Goal: Task Accomplishment & Management: Complete application form

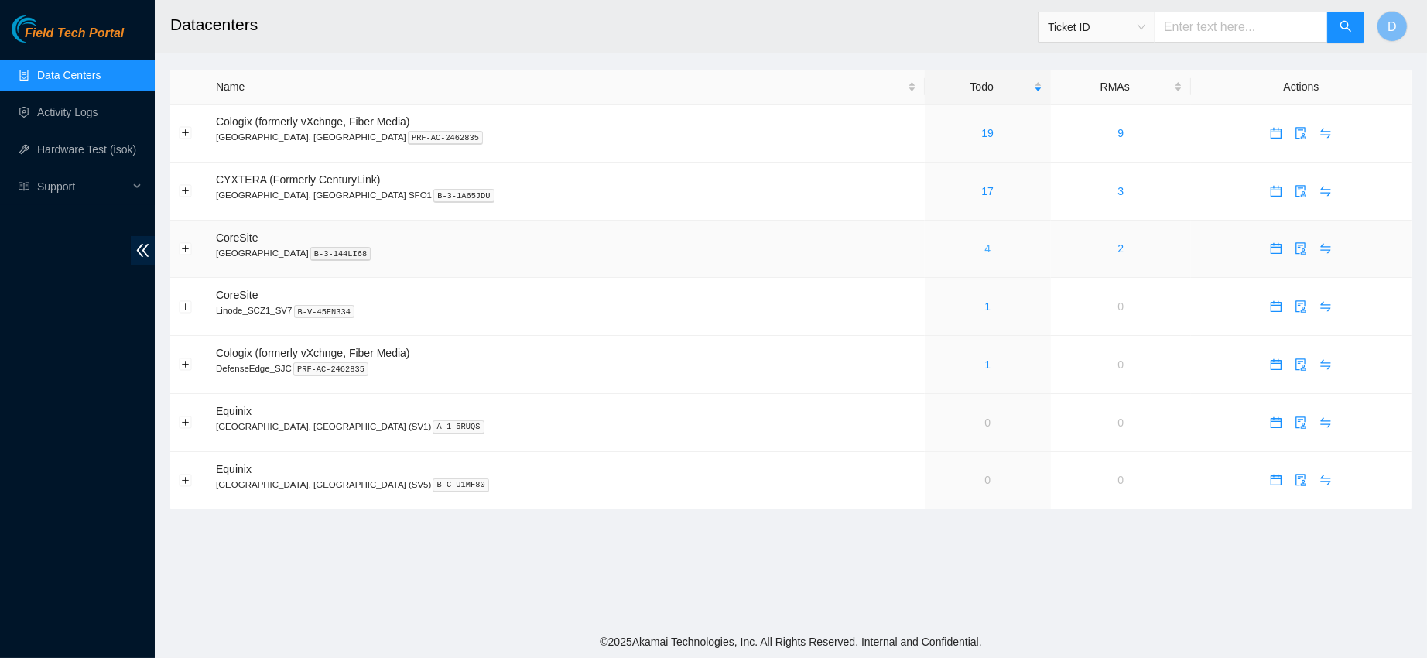
click at [985, 247] on link "4" at bounding box center [988, 248] width 6 height 12
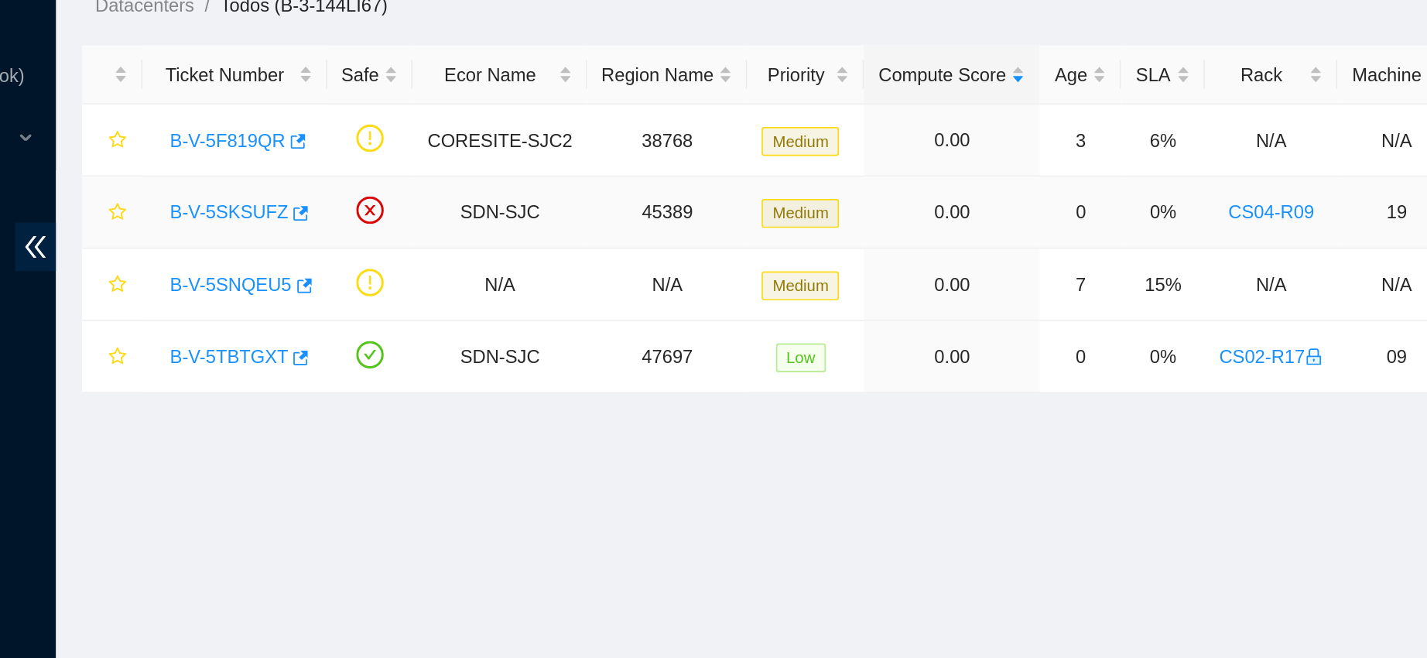
click at [263, 234] on link "B-V-5SKSUFZ" at bounding box center [257, 230] width 70 height 12
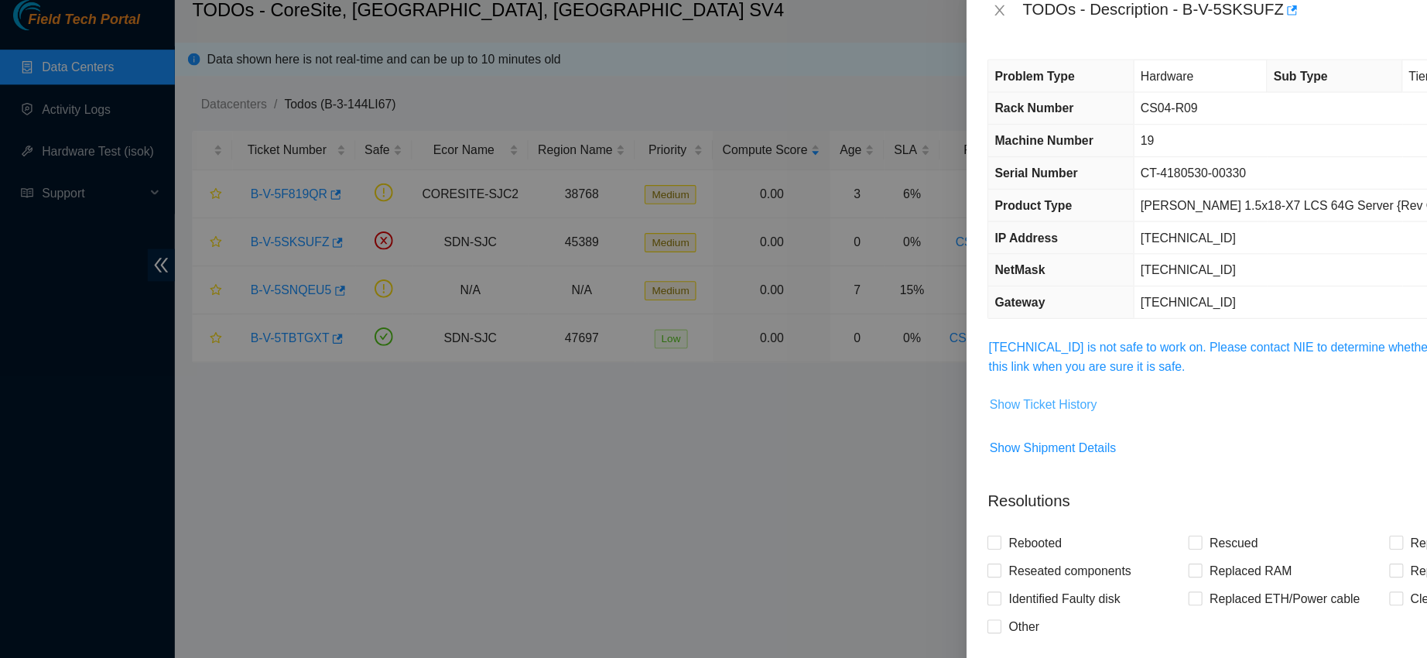
click at [878, 367] on span "Show Ticket History" at bounding box center [923, 373] width 95 height 17
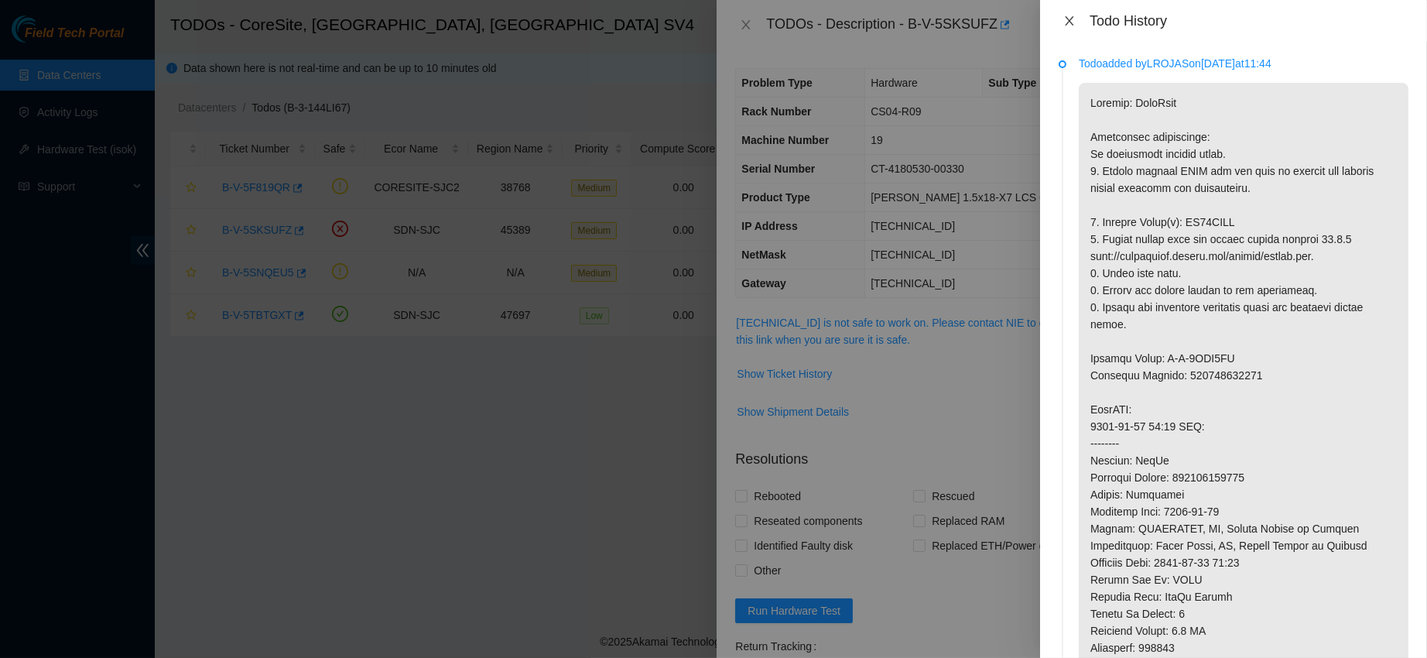
click at [1073, 19] on icon "close" at bounding box center [1070, 21] width 12 height 12
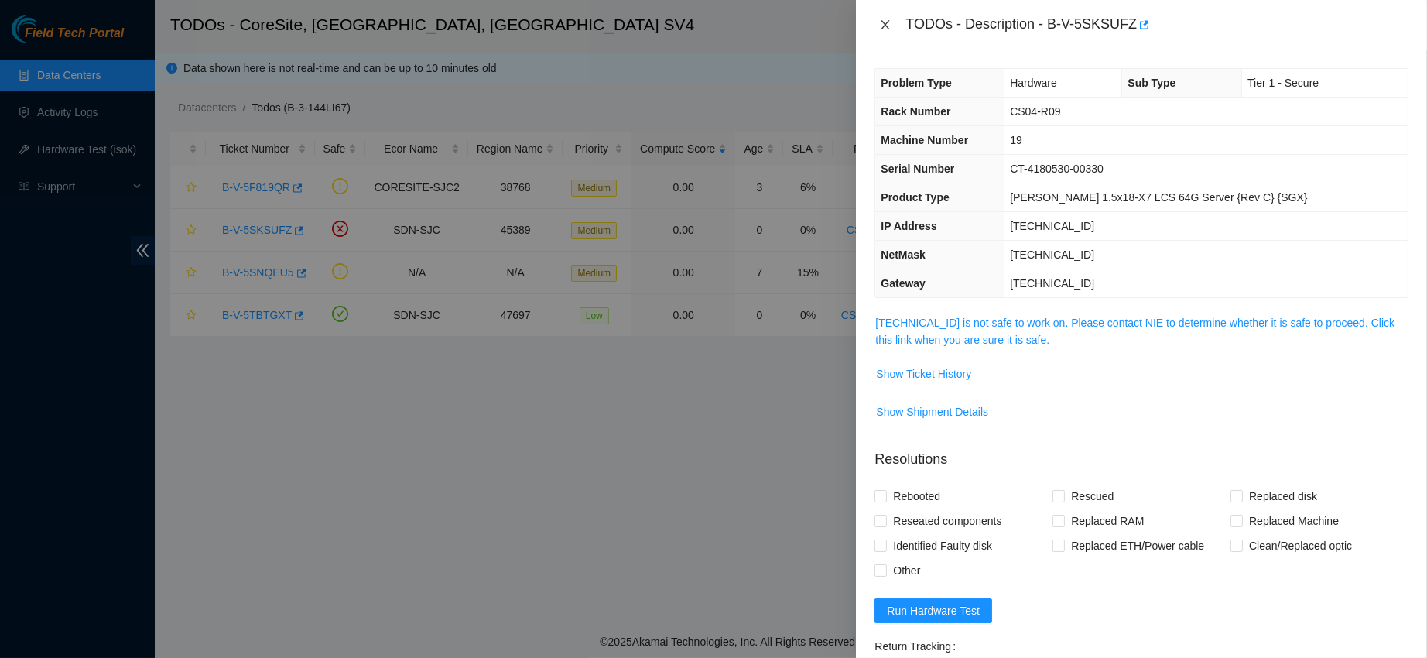
click at [883, 26] on icon "close" at bounding box center [885, 25] width 12 height 12
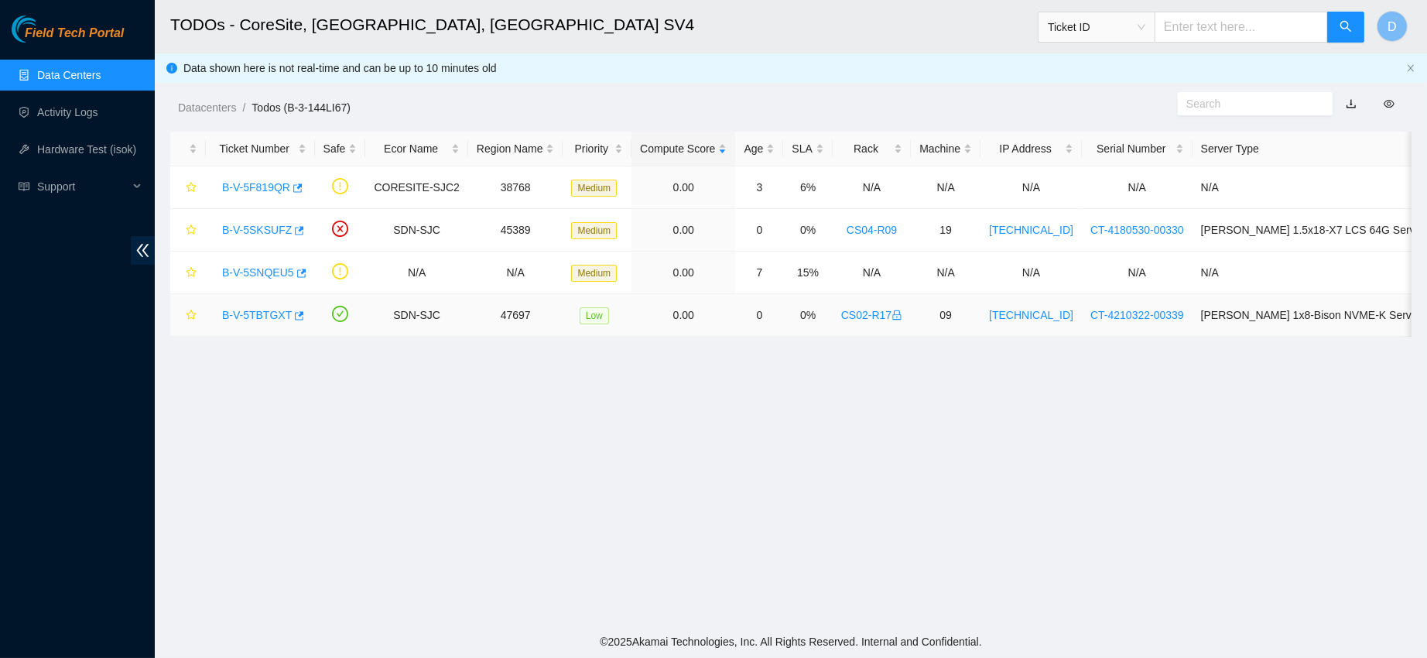
click at [243, 310] on link "B-V-5TBTGXT" at bounding box center [257, 315] width 70 height 12
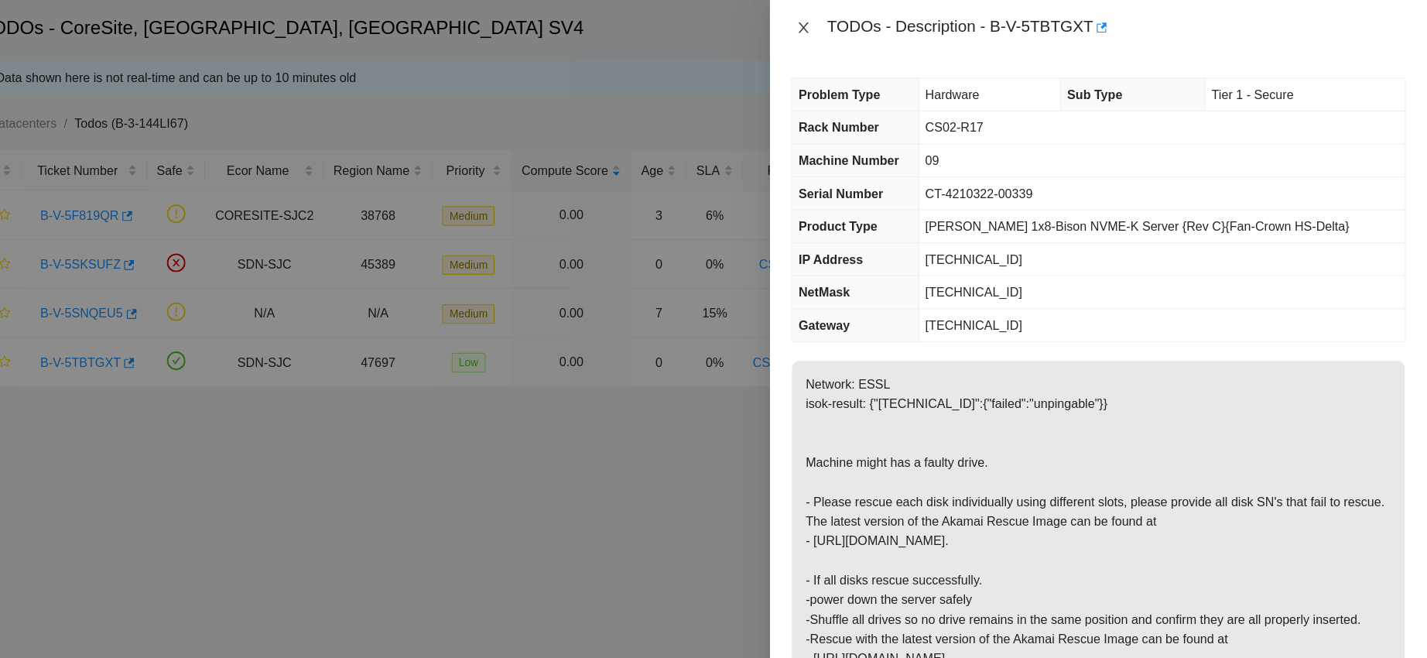
click at [889, 20] on icon "close" at bounding box center [886, 24] width 9 height 9
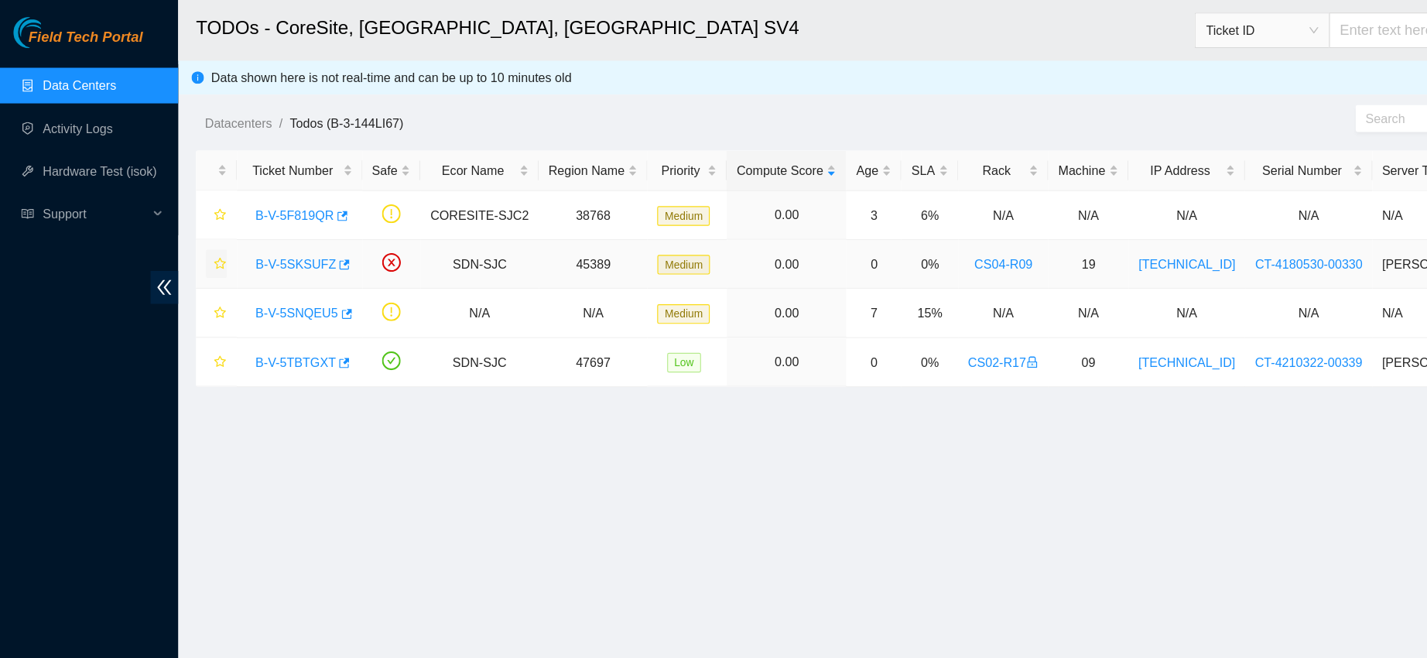
click at [191, 228] on icon "star" at bounding box center [191, 229] width 11 height 11
click at [188, 231] on icon "star" at bounding box center [191, 229] width 10 height 10
click at [190, 317] on icon "star" at bounding box center [191, 315] width 10 height 10
click at [248, 315] on link "B-V-5TBTGXT" at bounding box center [257, 315] width 70 height 12
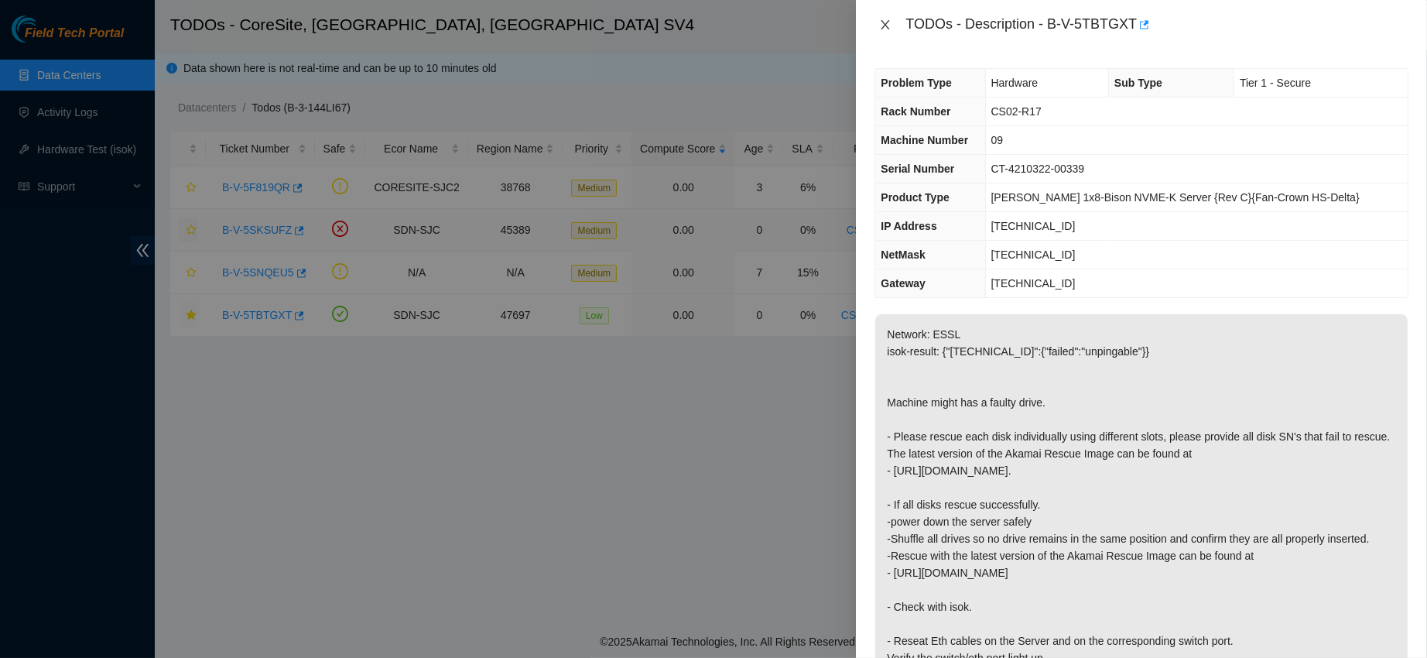
click at [887, 30] on icon "close" at bounding box center [885, 25] width 12 height 12
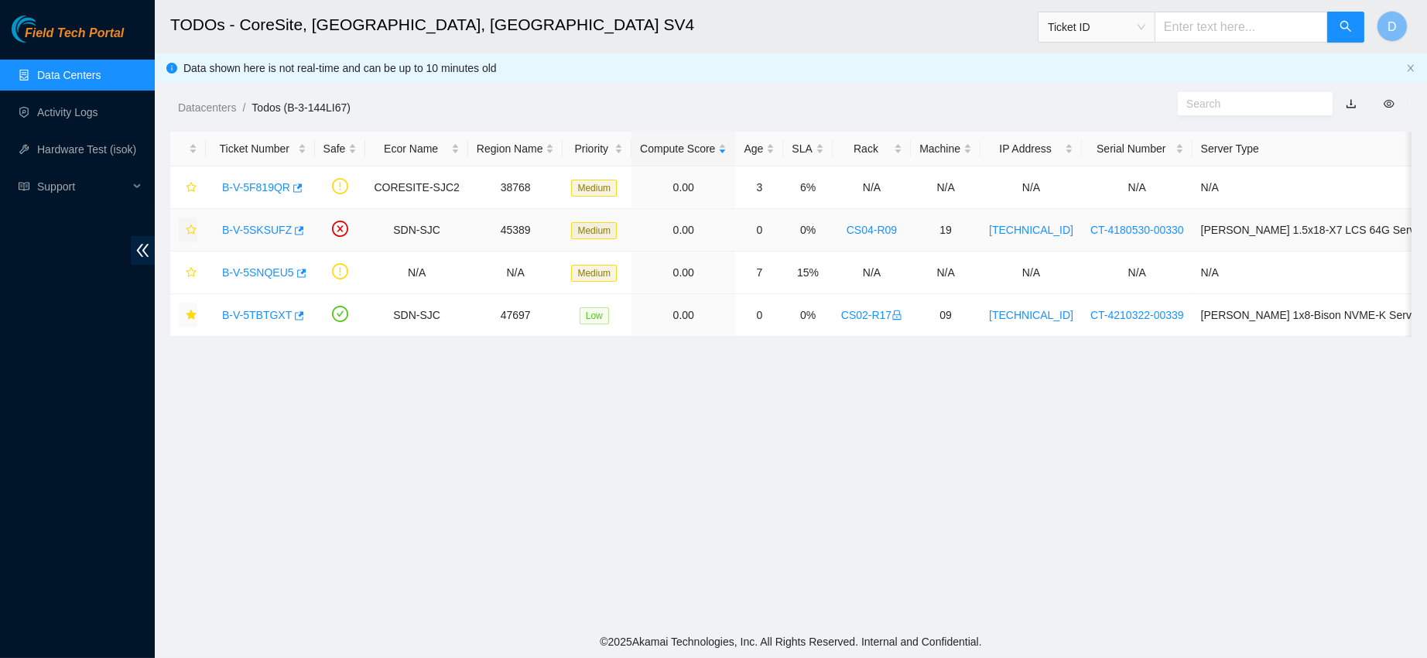
click at [81, 69] on link "Data Centers" at bounding box center [68, 75] width 63 height 12
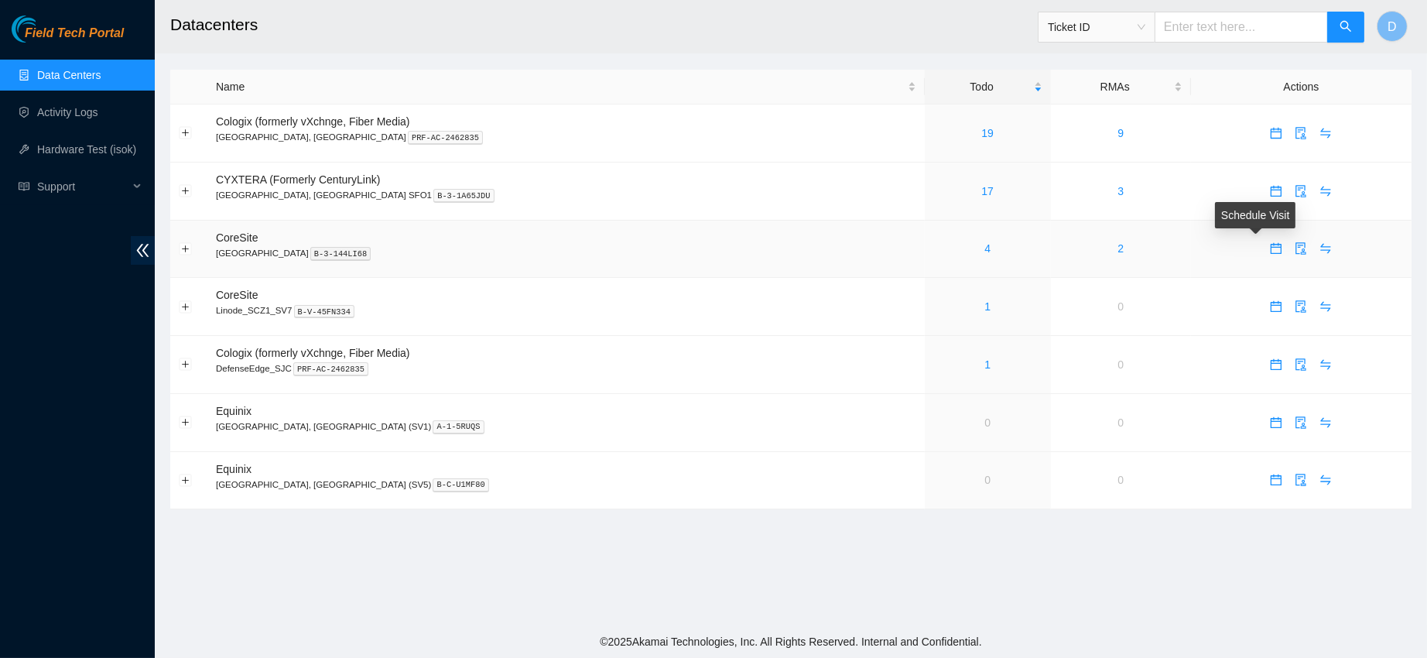
click at [1270, 252] on icon "calendar" at bounding box center [1276, 248] width 12 height 12
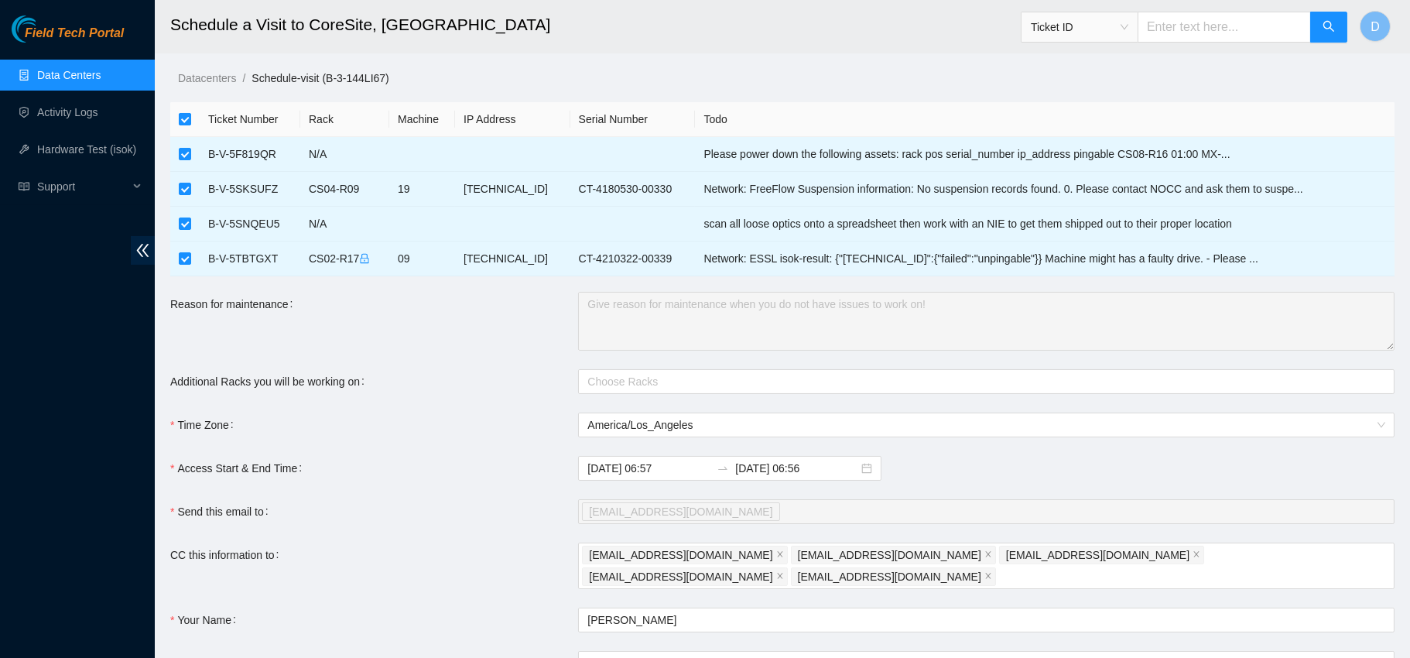
click at [190, 121] on input "checkbox" at bounding box center [185, 119] width 12 height 12
checkbox input "false"
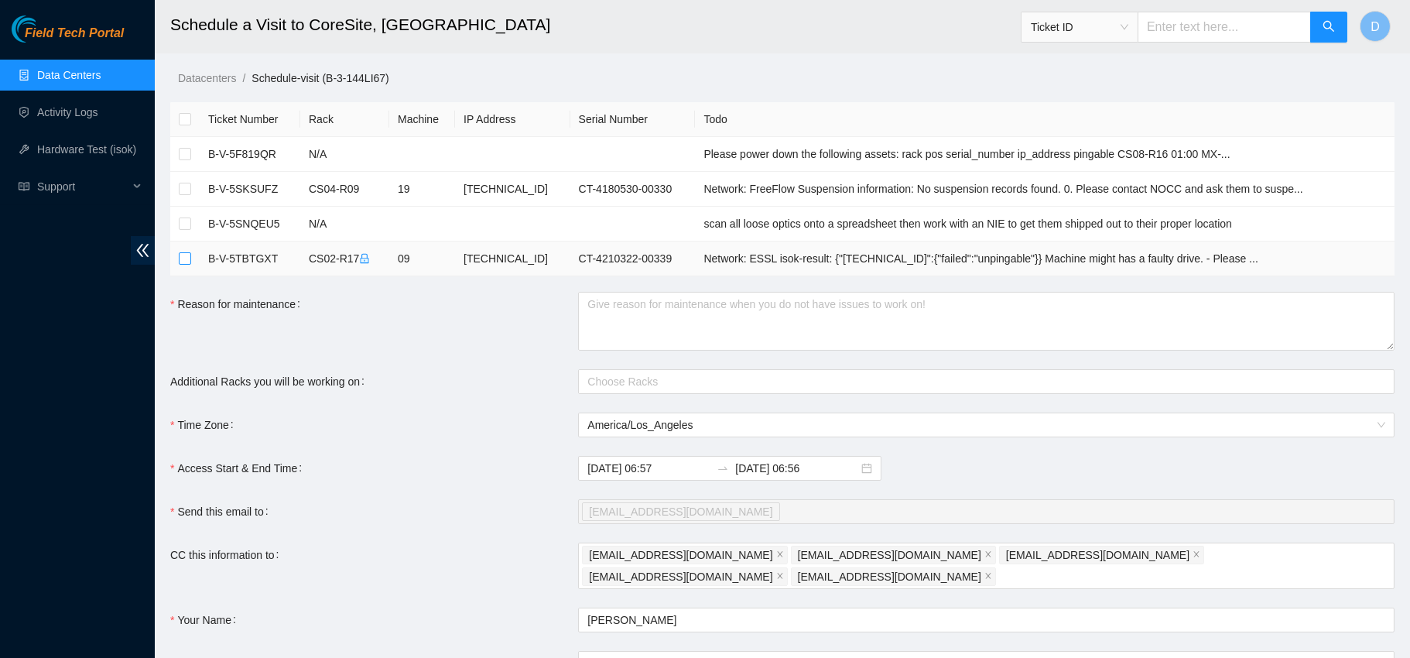
click at [188, 258] on input "checkbox" at bounding box center [185, 258] width 12 height 12
checkbox input "true"
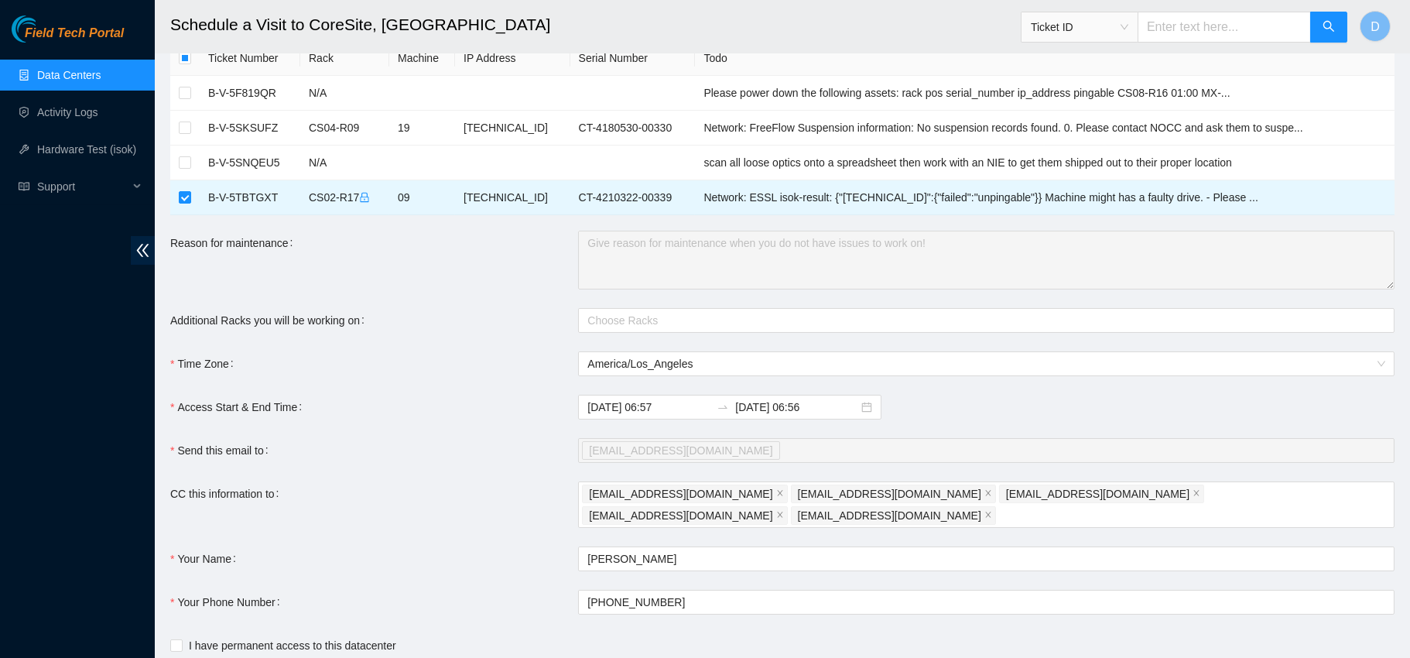
scroll to position [62, 0]
click at [660, 405] on input "[DATE] 06:57" at bounding box center [649, 406] width 123 height 17
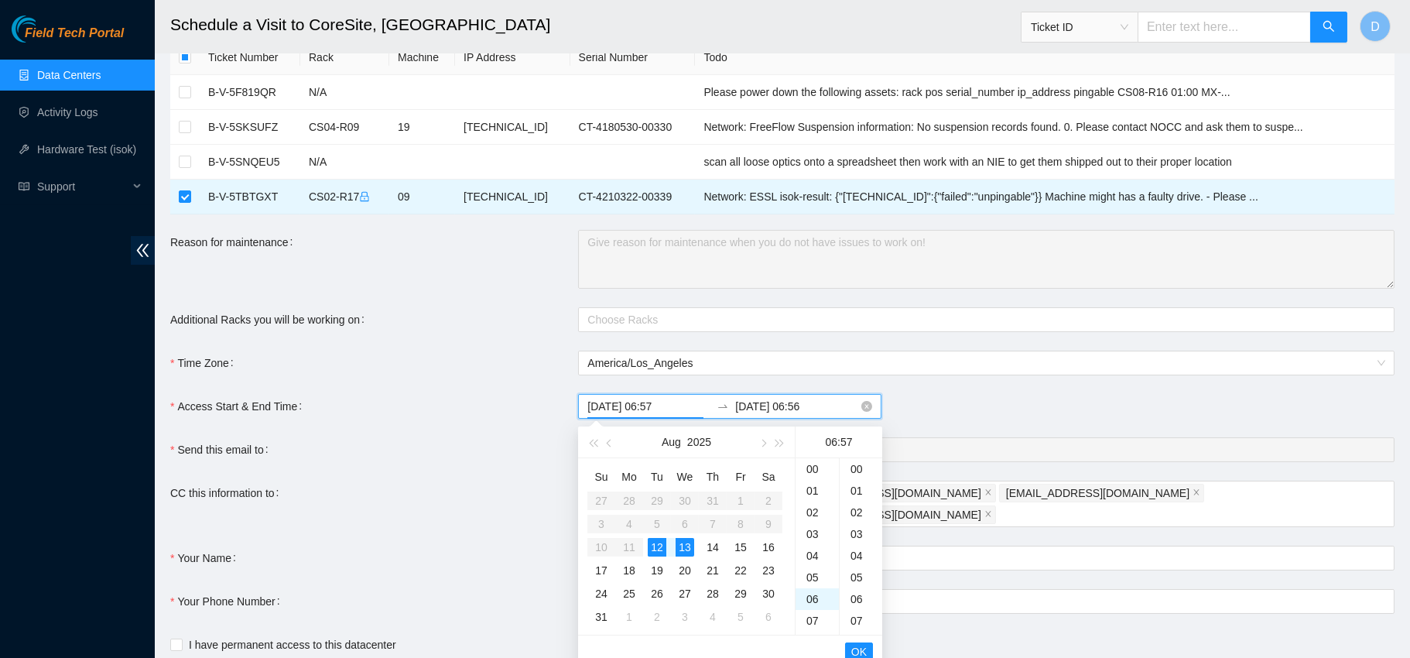
scroll to position [1234, 0]
click at [814, 488] on div "07" at bounding box center [817, 492] width 43 height 22
click at [854, 471] on div "00" at bounding box center [861, 469] width 43 height 22
type input "[DATE] 07:00"
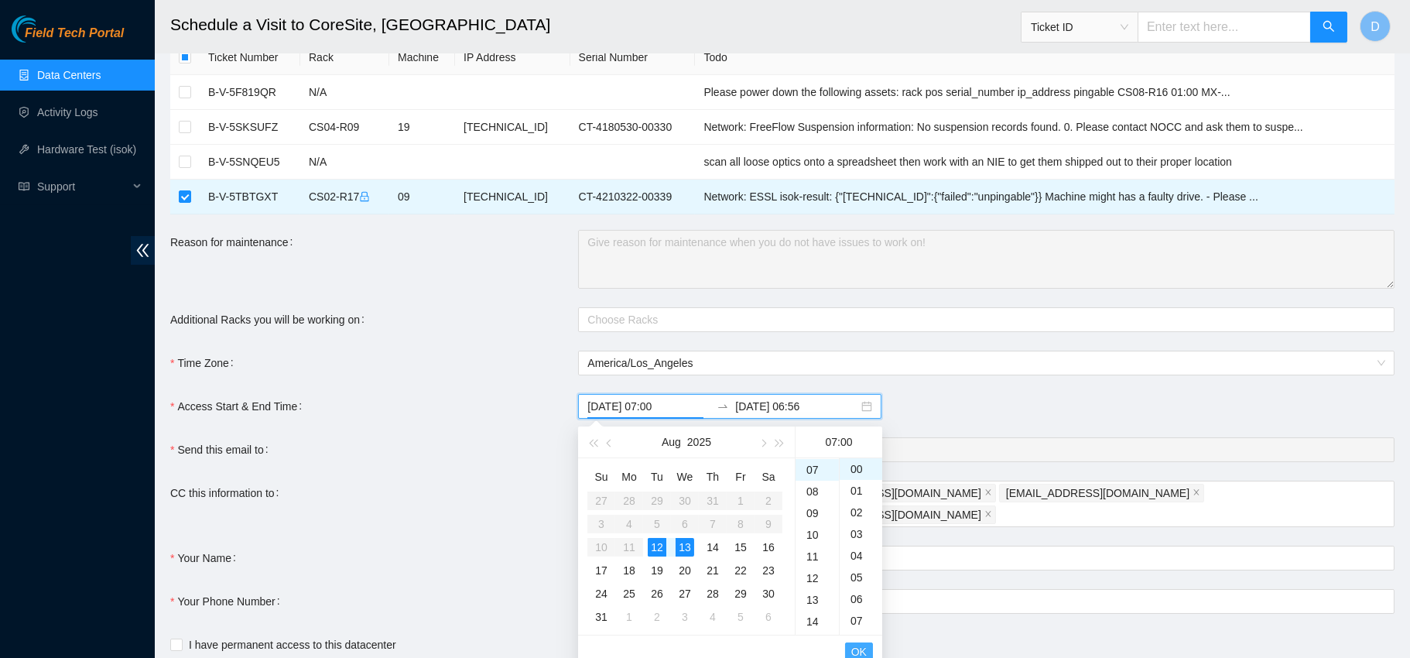
click at [862, 643] on span "OK" at bounding box center [858, 651] width 15 height 17
click at [660, 546] on div "12" at bounding box center [657, 547] width 19 height 19
click at [810, 533] on div "14" at bounding box center [817, 534] width 43 height 22
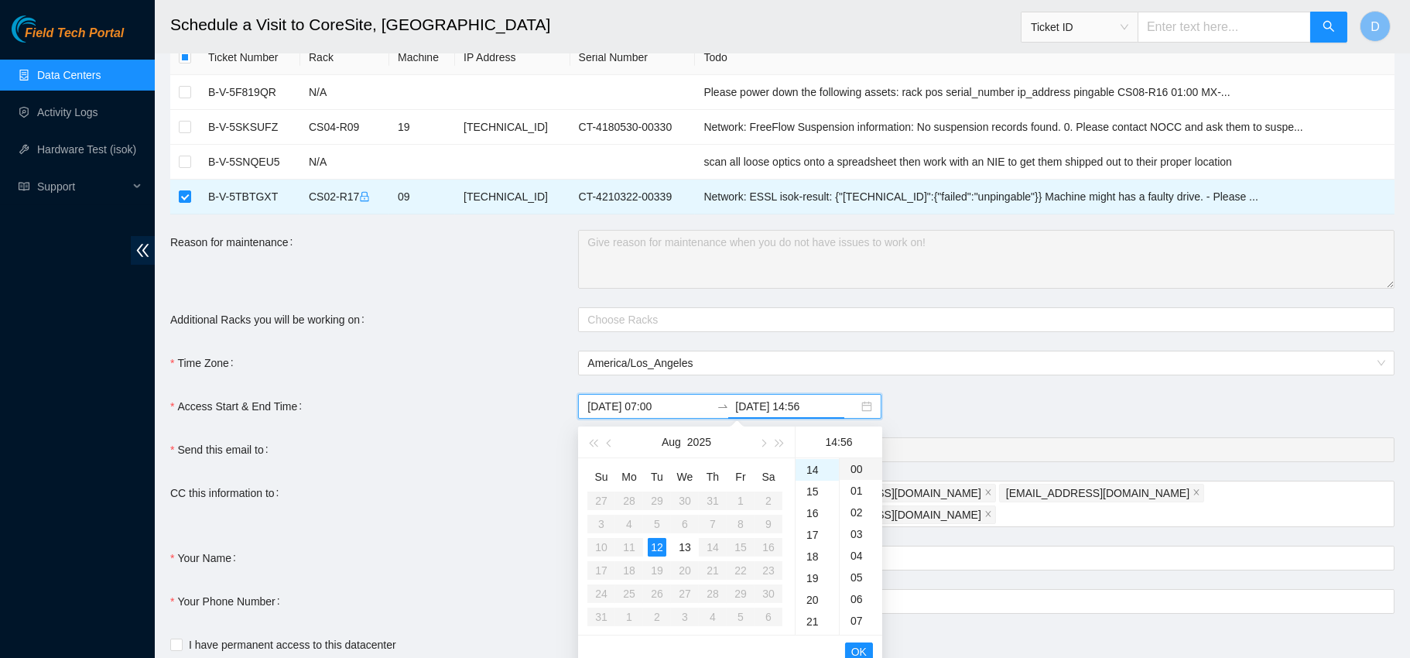
click at [859, 467] on div "00" at bounding box center [861, 469] width 43 height 22
type input "[DATE] 14:00"
click at [859, 643] on span "OK" at bounding box center [858, 651] width 15 height 17
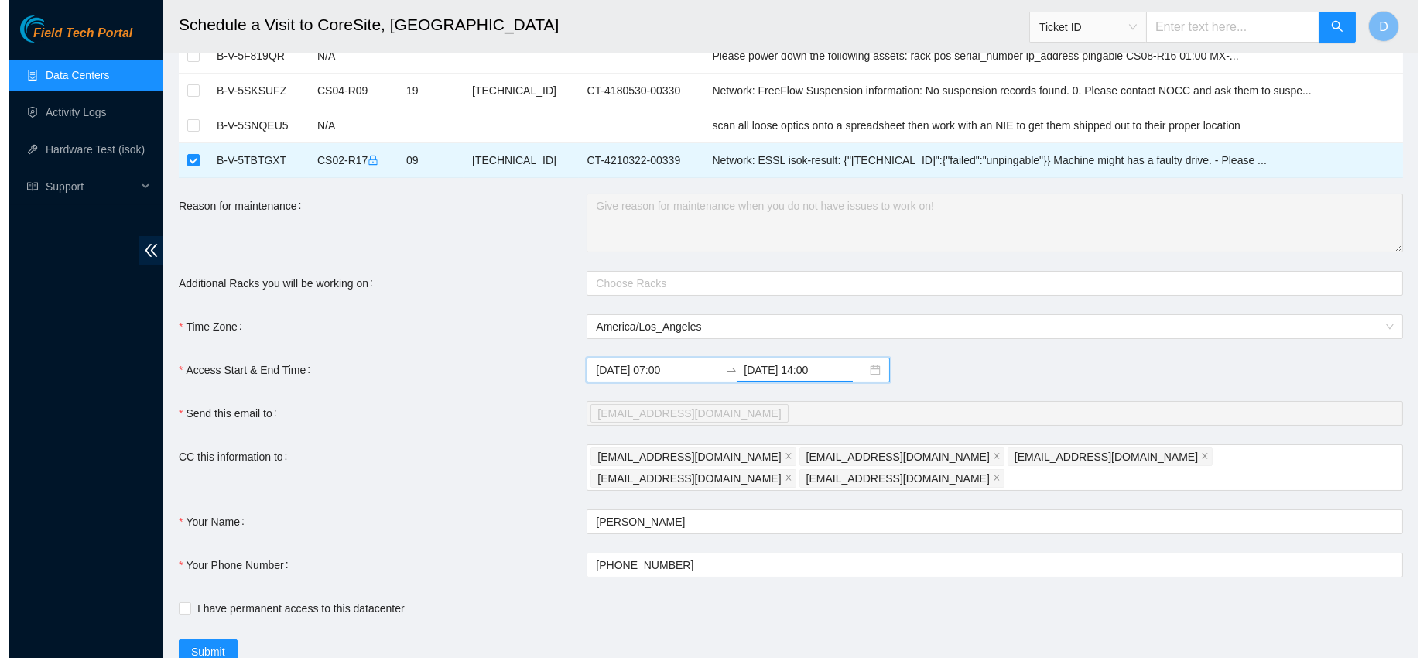
scroll to position [128, 0]
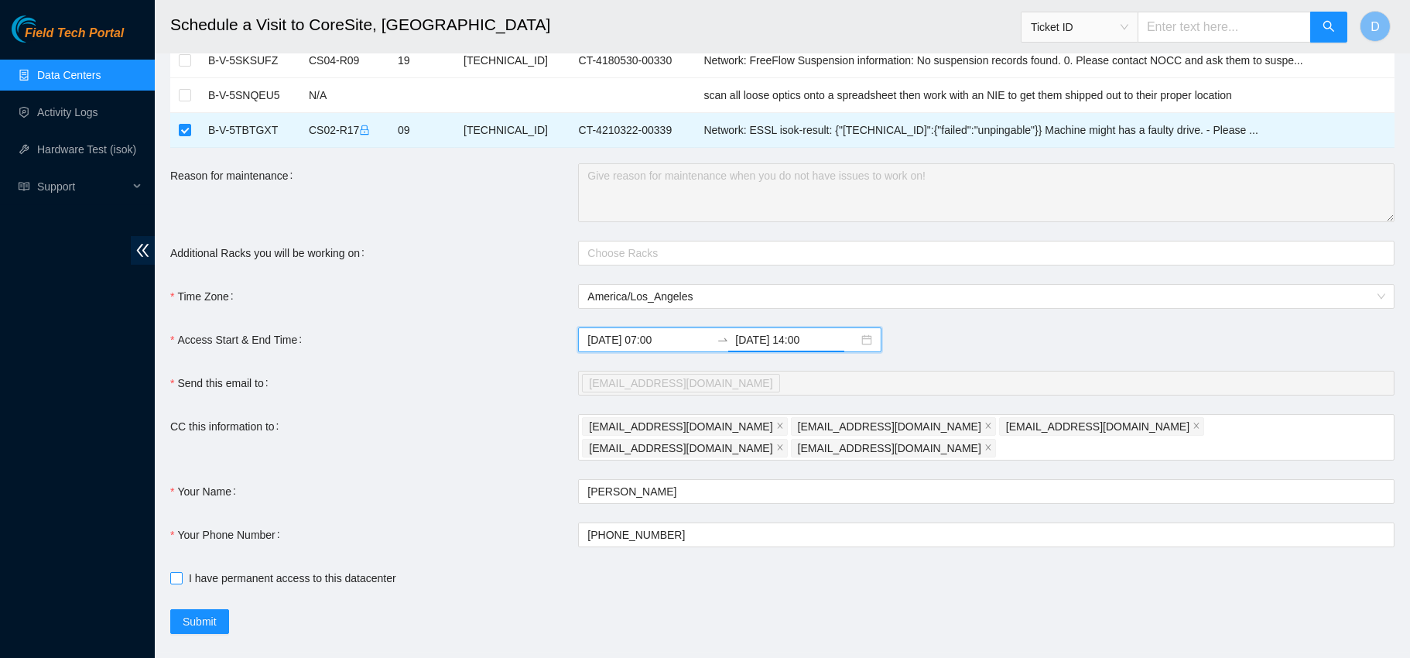
click at [175, 572] on input "I have permanent access to this datacenter" at bounding box center [175, 577] width 11 height 11
checkbox input "true"
click at [211, 613] on span "Submit" at bounding box center [200, 621] width 34 height 17
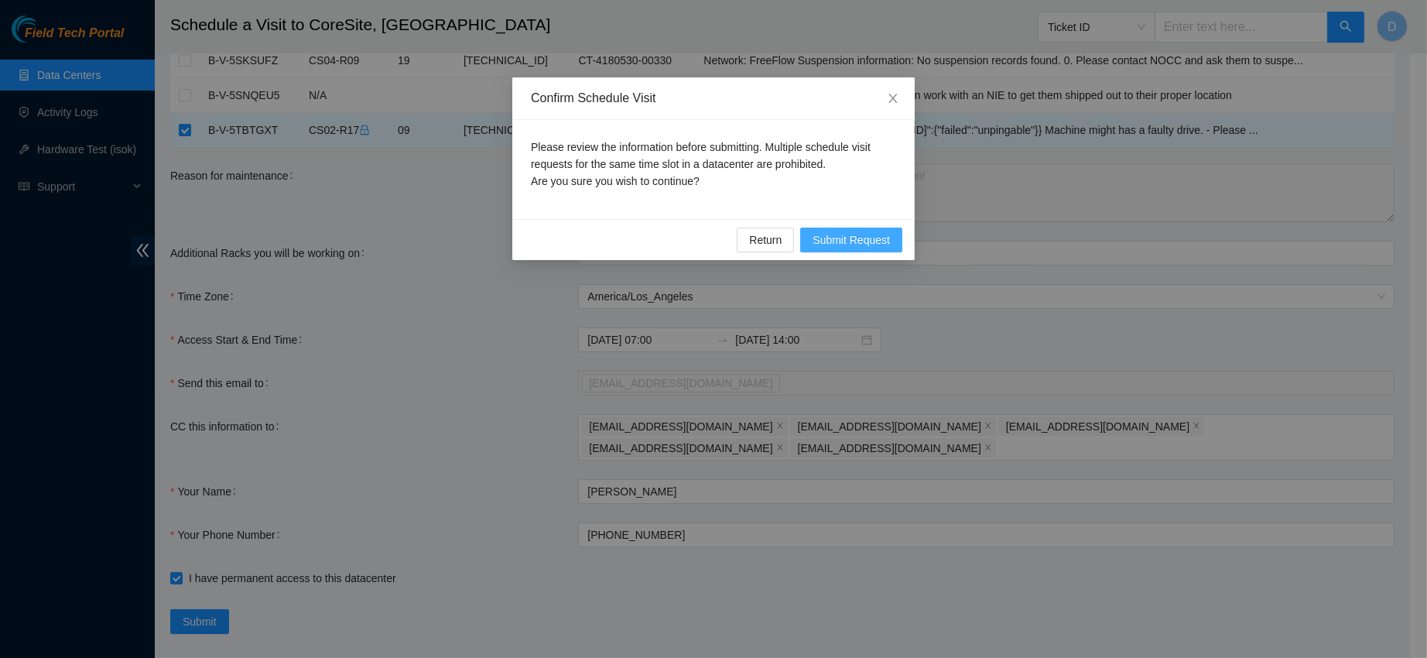
click at [841, 250] on button "Submit Request" at bounding box center [851, 240] width 102 height 25
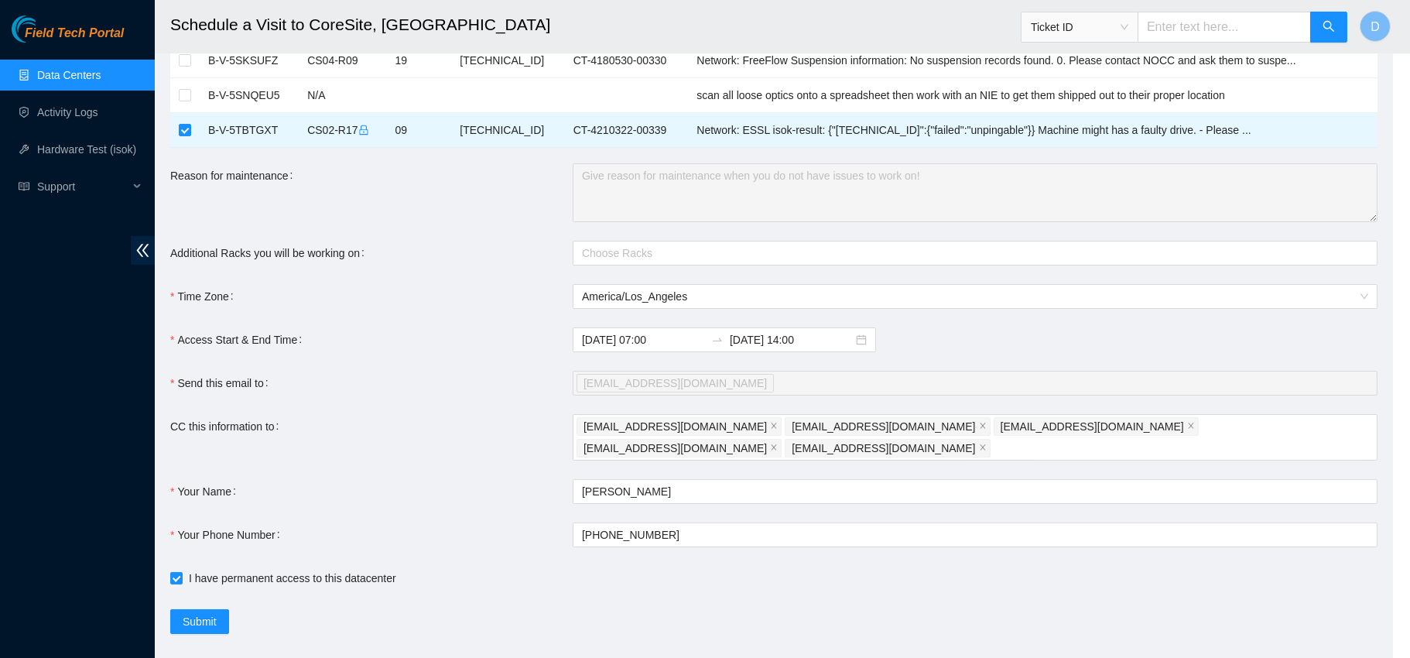
type input "[DATE] 06:57"
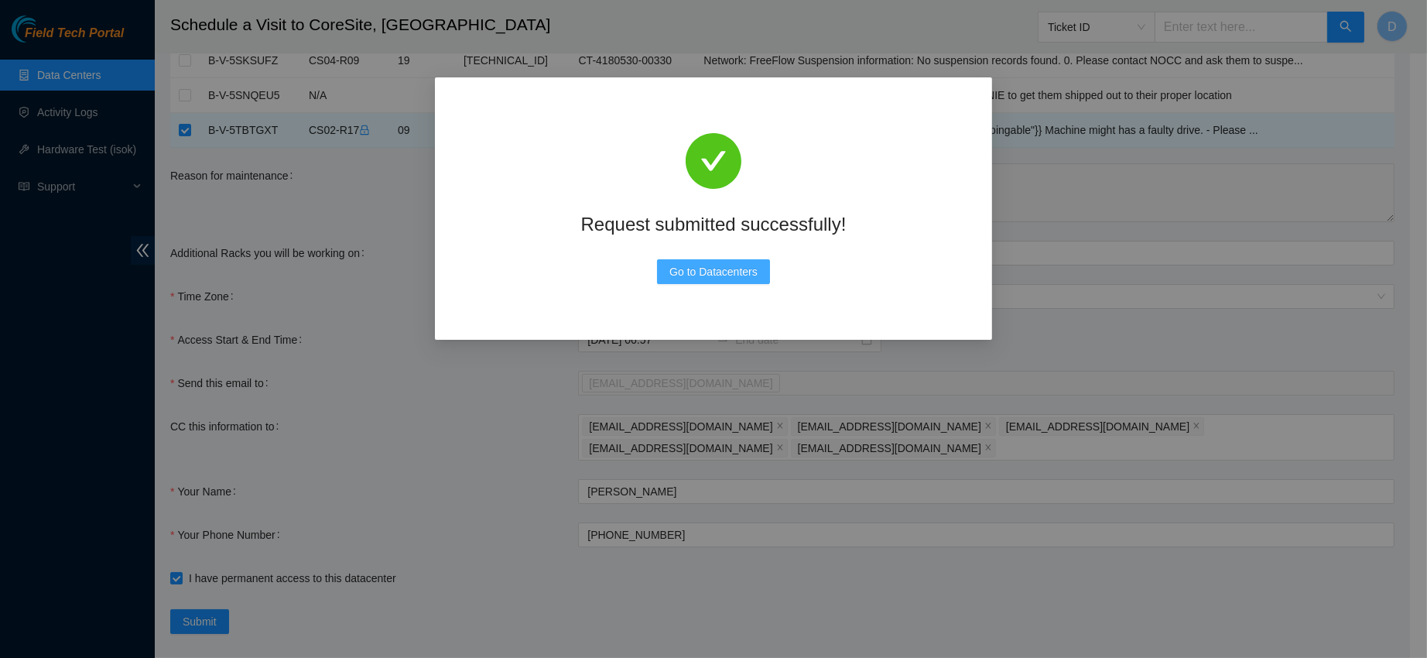
click at [726, 273] on span "Go to Datacenters" at bounding box center [714, 271] width 88 height 17
